Goal: Task Accomplishment & Management: Use online tool/utility

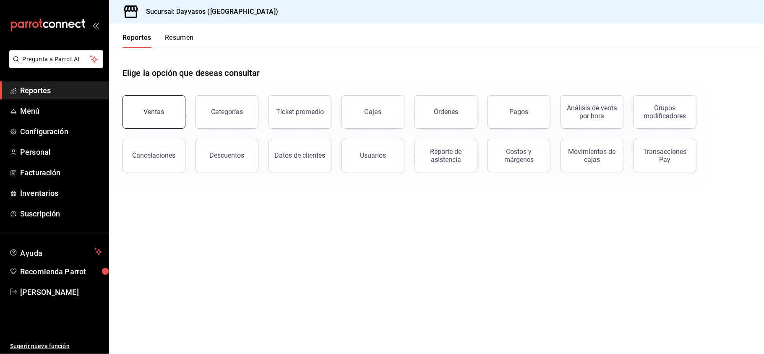
click at [179, 115] on button "Ventas" at bounding box center [154, 112] width 63 height 34
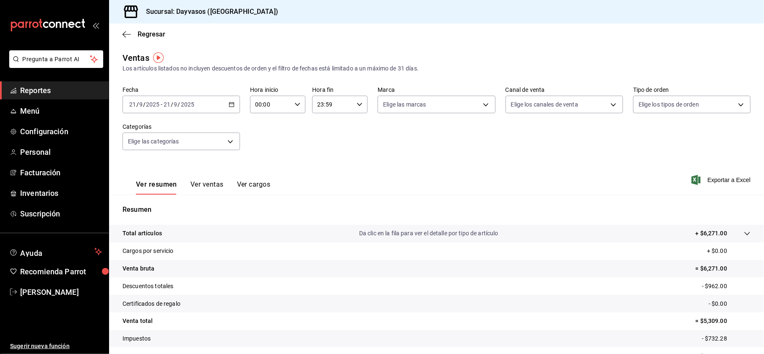
click at [229, 105] on icon "button" at bounding box center [232, 105] width 6 height 6
click at [158, 209] on span "Rango de fechas" at bounding box center [162, 205] width 65 height 9
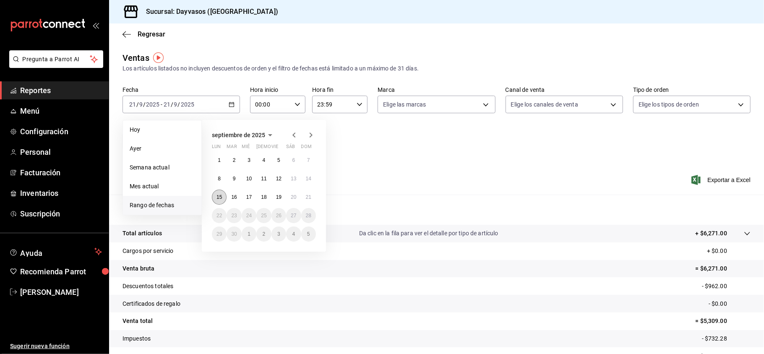
click at [218, 203] on button "15" at bounding box center [219, 197] width 15 height 15
click at [306, 199] on abbr "21" at bounding box center [308, 197] width 5 height 6
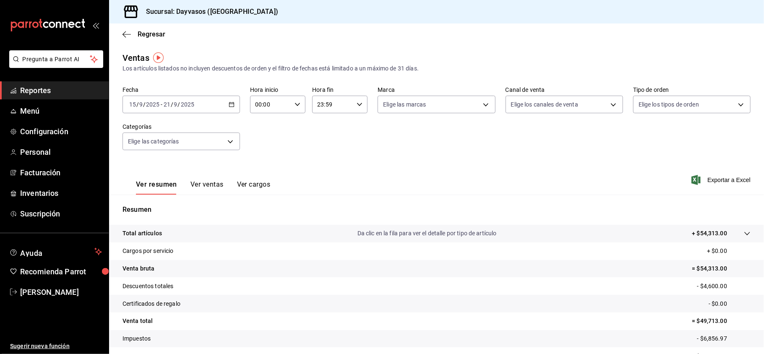
click at [208, 185] on button "Ver ventas" at bounding box center [207, 188] width 33 height 14
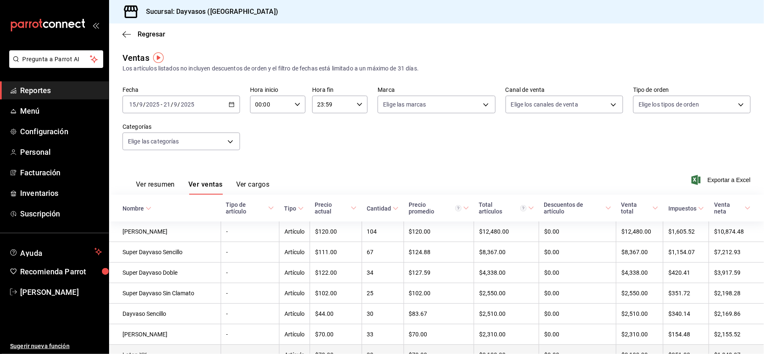
click at [447, 353] on td "$70.00" at bounding box center [439, 355] width 71 height 21
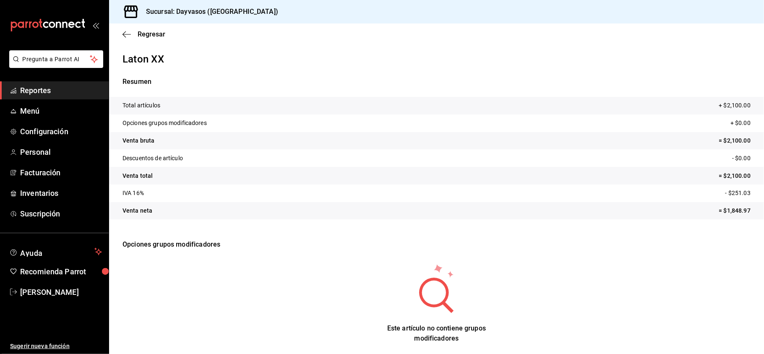
click at [59, 86] on span "Reportes" at bounding box center [61, 90] width 82 height 11
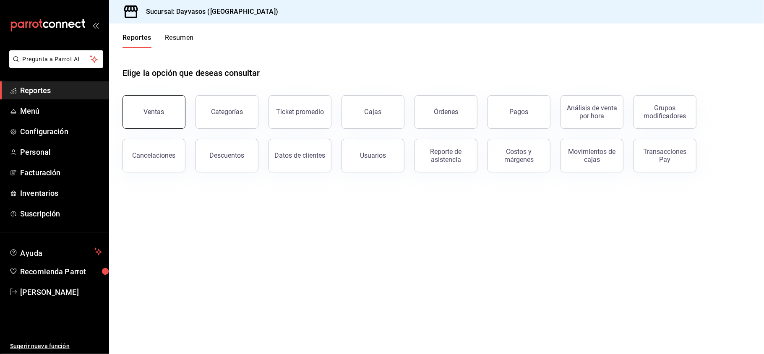
click at [142, 114] on button "Ventas" at bounding box center [154, 112] width 63 height 34
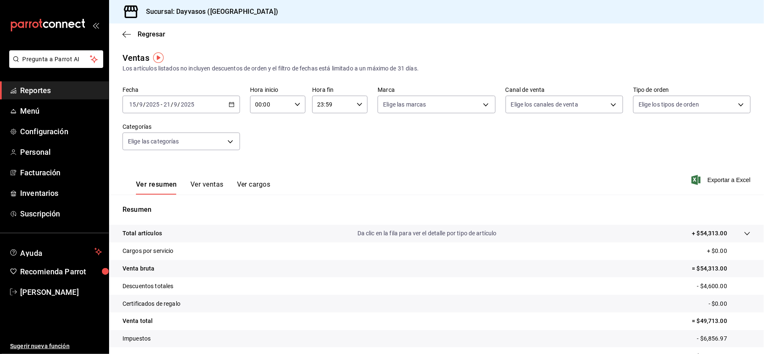
click at [234, 111] on div "[DATE] [DATE] - [DATE] [DATE]" at bounding box center [182, 105] width 118 height 18
click at [176, 207] on span "Rango de fechas" at bounding box center [162, 205] width 65 height 9
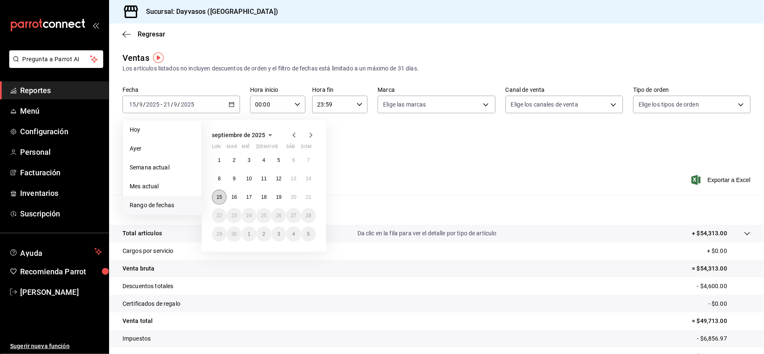
click at [213, 198] on button "15" at bounding box center [219, 197] width 15 height 15
click at [306, 201] on button "21" at bounding box center [308, 197] width 15 height 15
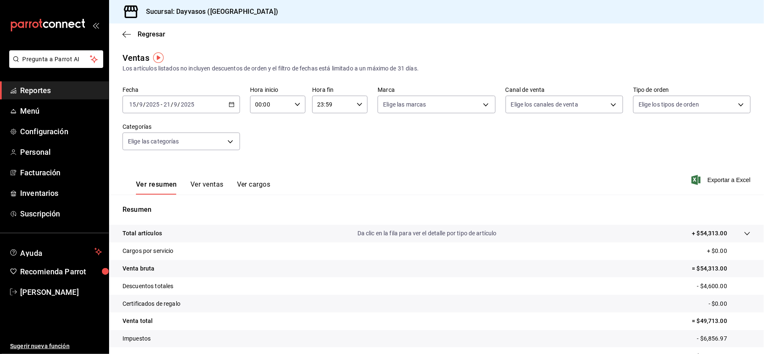
click at [214, 182] on button "Ver ventas" at bounding box center [207, 188] width 33 height 14
